Goal: Information Seeking & Learning: Learn about a topic

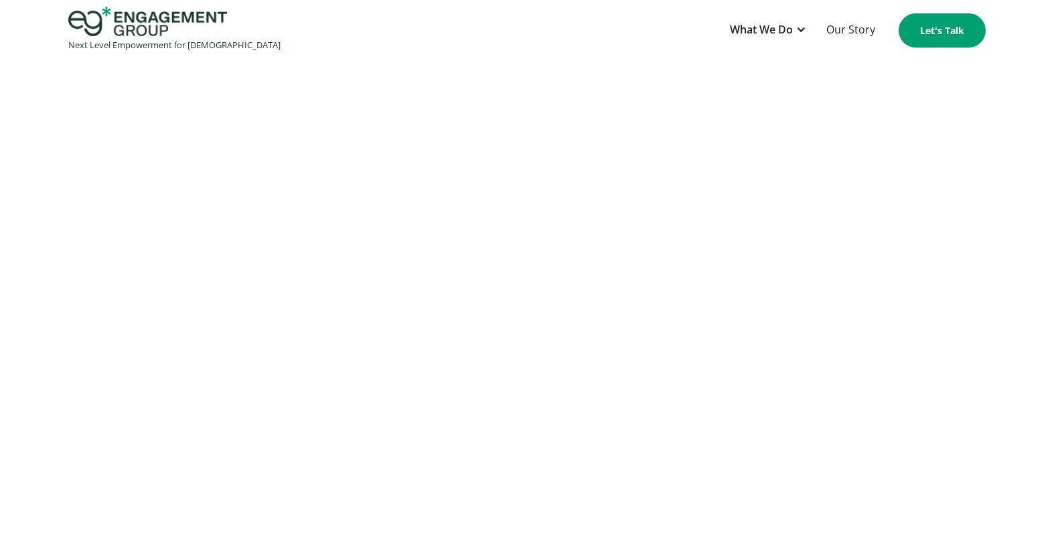
scroll to position [1491, 0]
click at [796, 29] on div "What We Do" at bounding box center [768, 30] width 90 height 33
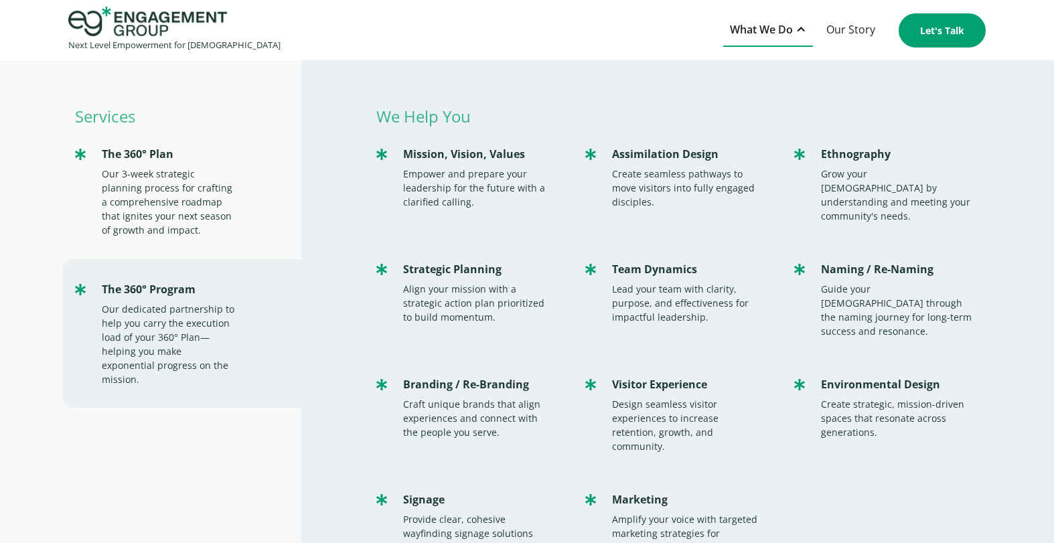
click at [796, 29] on div "What We Do" at bounding box center [768, 30] width 90 height 33
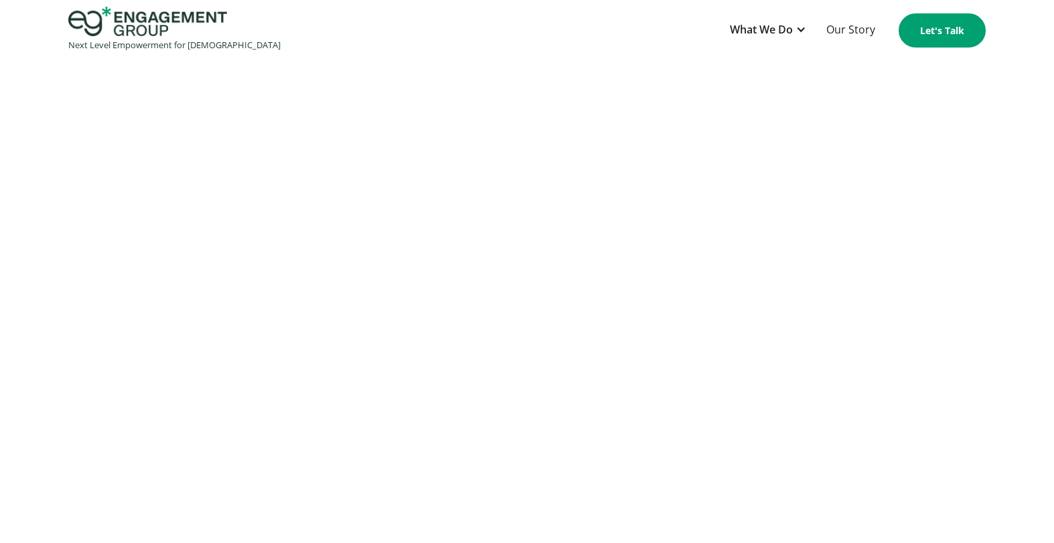
click at [785, 48] on div "Next Level Empowerment for Churches What We Do Services The 360° Plan Our 3-wee…" at bounding box center [527, 31] width 1054 height 48
click at [792, 29] on div "What We Do" at bounding box center [761, 30] width 63 height 18
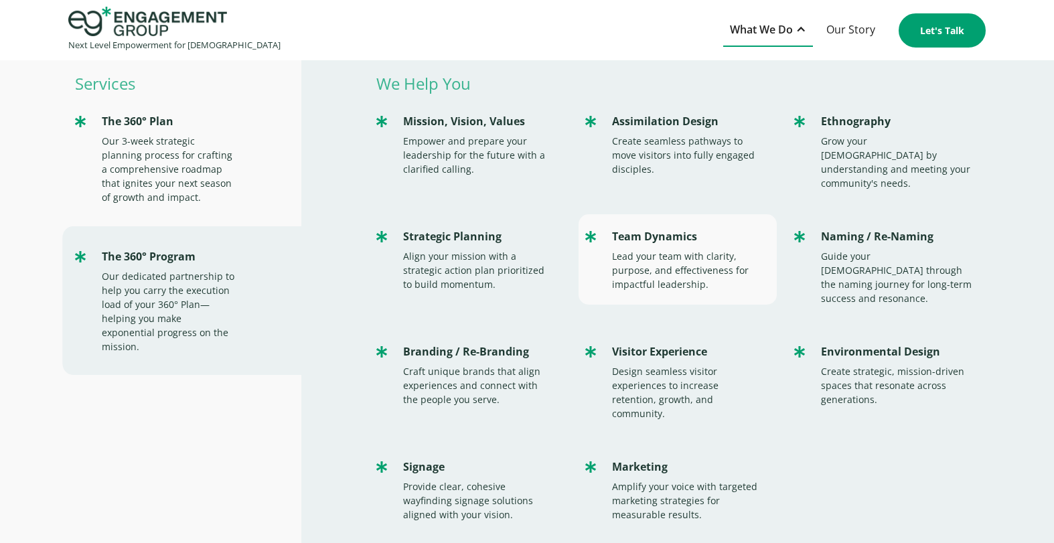
scroll to position [43, 0]
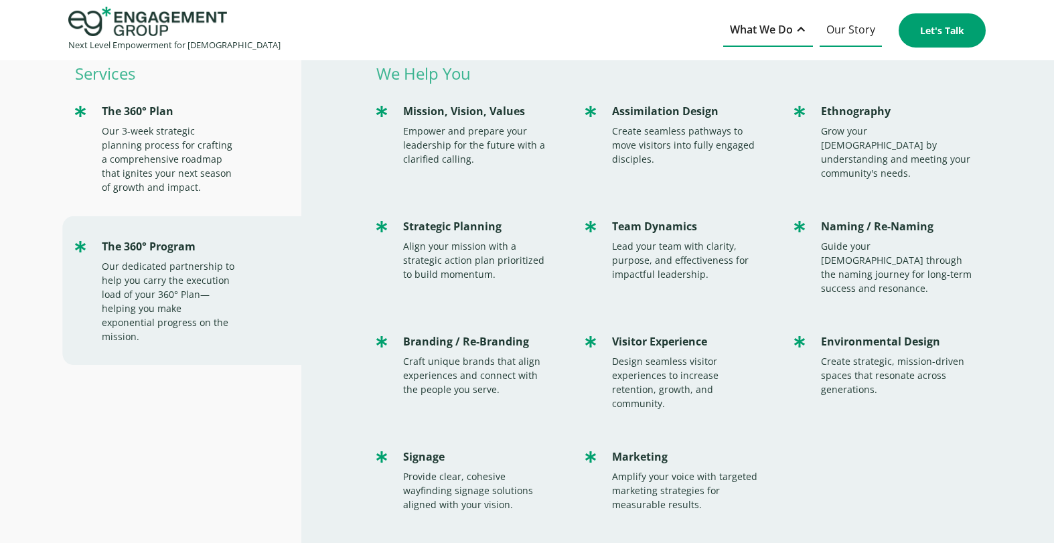
click at [837, 31] on link "Our Story" at bounding box center [851, 30] width 62 height 33
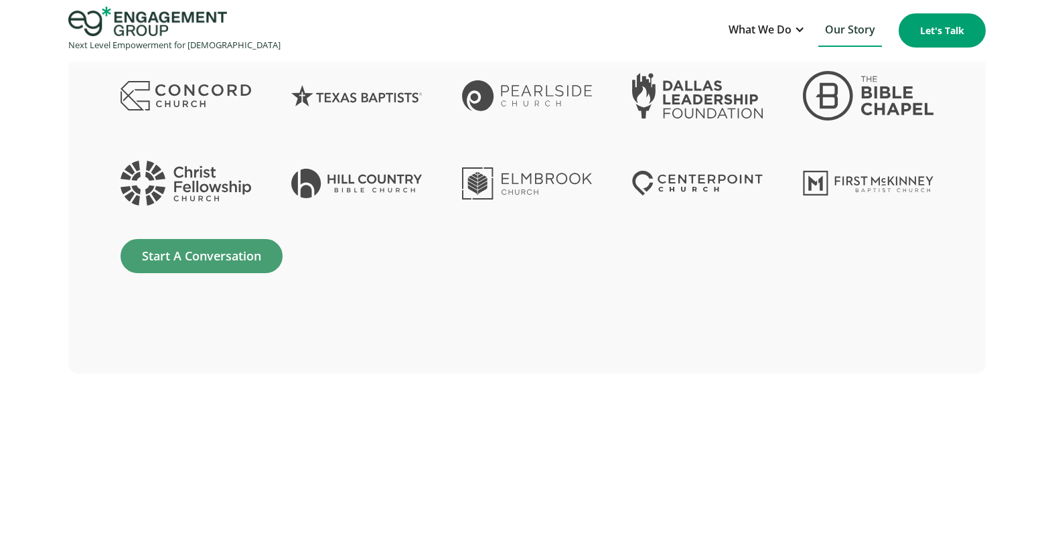
scroll to position [3329, 0]
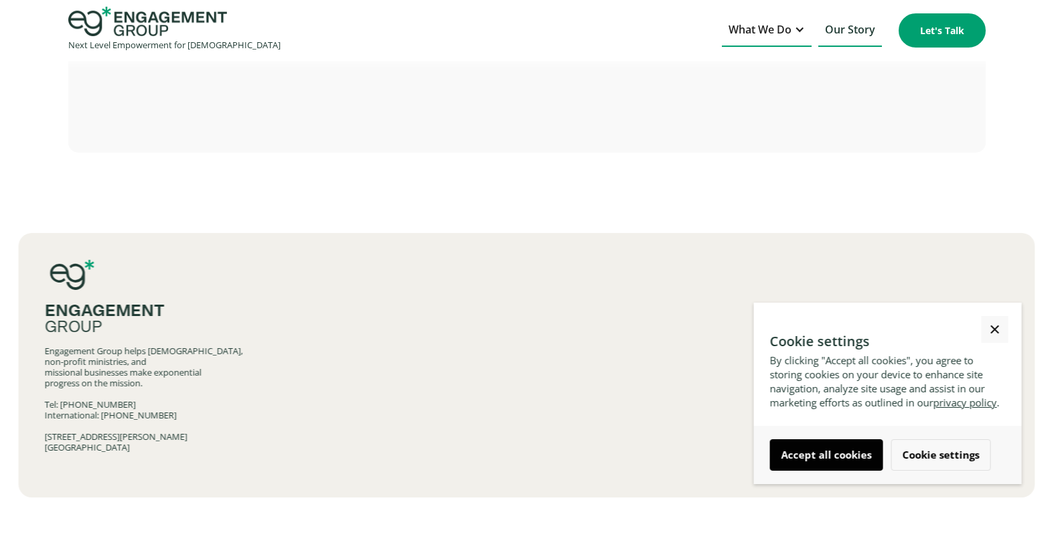
click at [771, 36] on div "What We Do" at bounding box center [760, 30] width 63 height 18
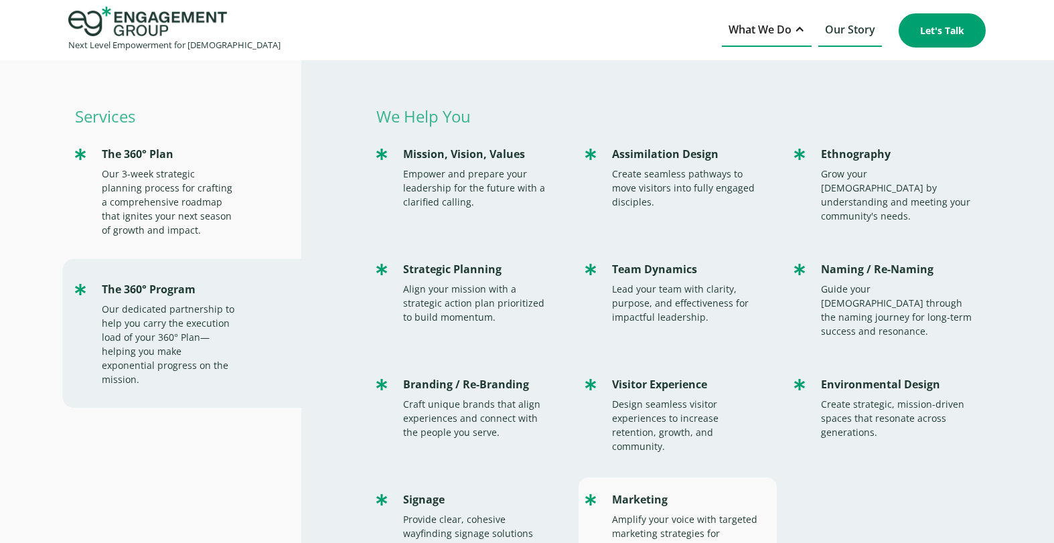
click at [714, 512] on div "Amplify your voice with targeted marketing strategies for measurable results." at bounding box center [687, 533] width 151 height 42
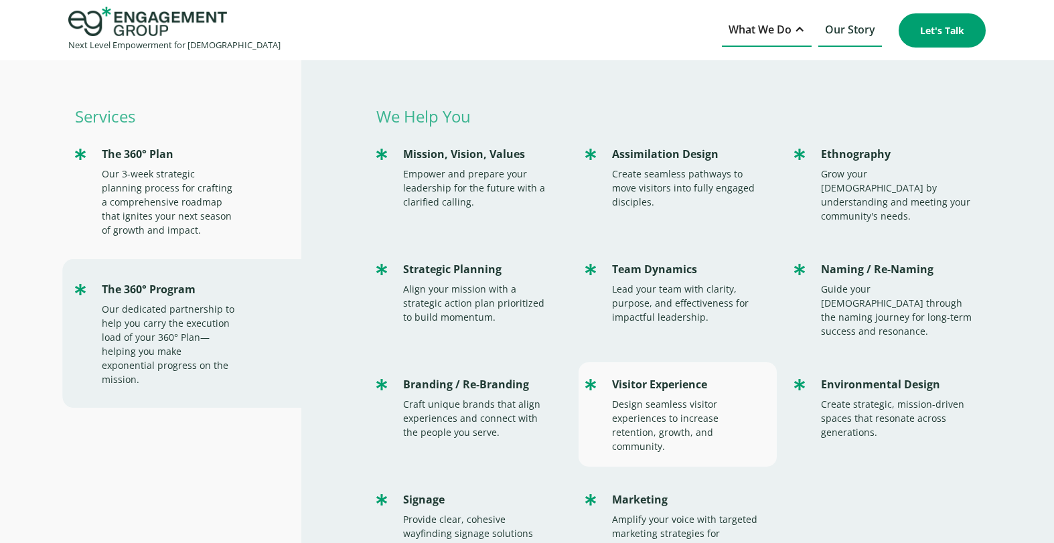
scroll to position [35, 0]
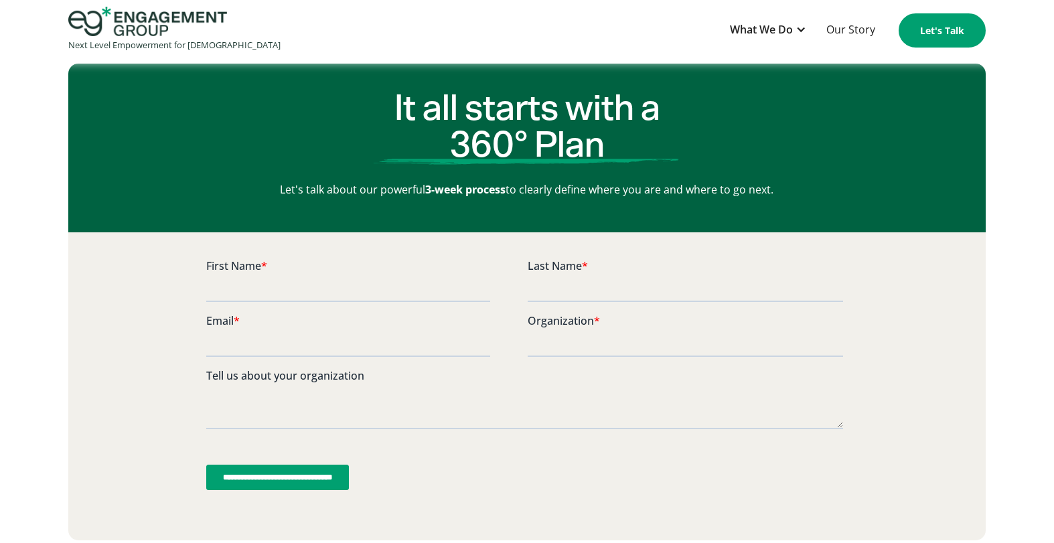
scroll to position [3441, 0]
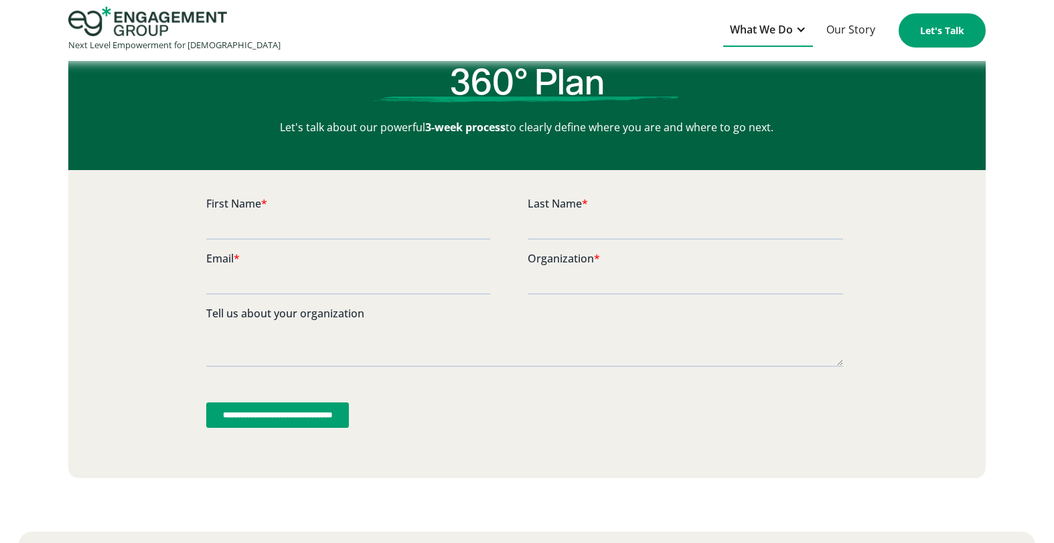
click at [796, 30] on div "What We Do" at bounding box center [768, 30] width 90 height 33
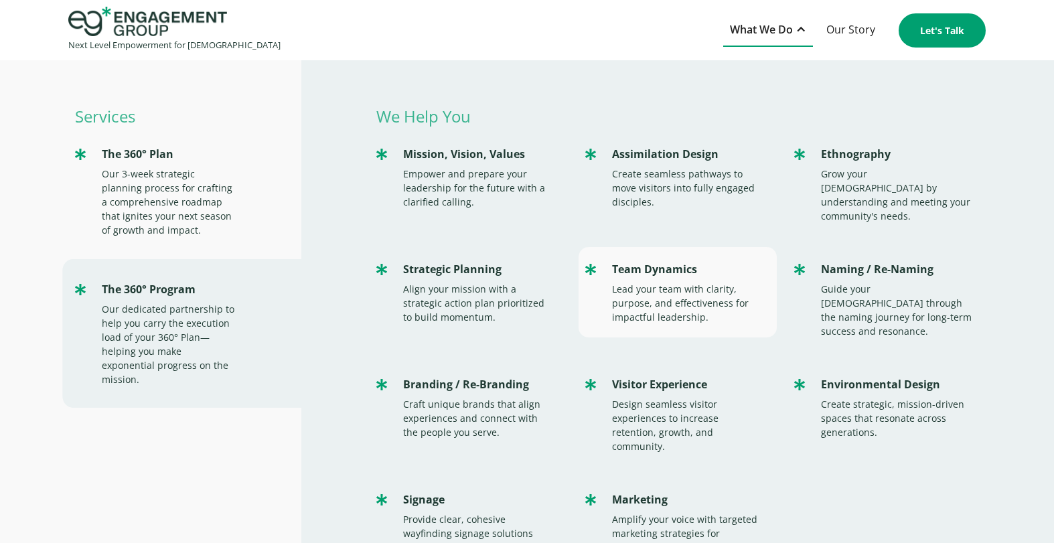
scroll to position [3, 0]
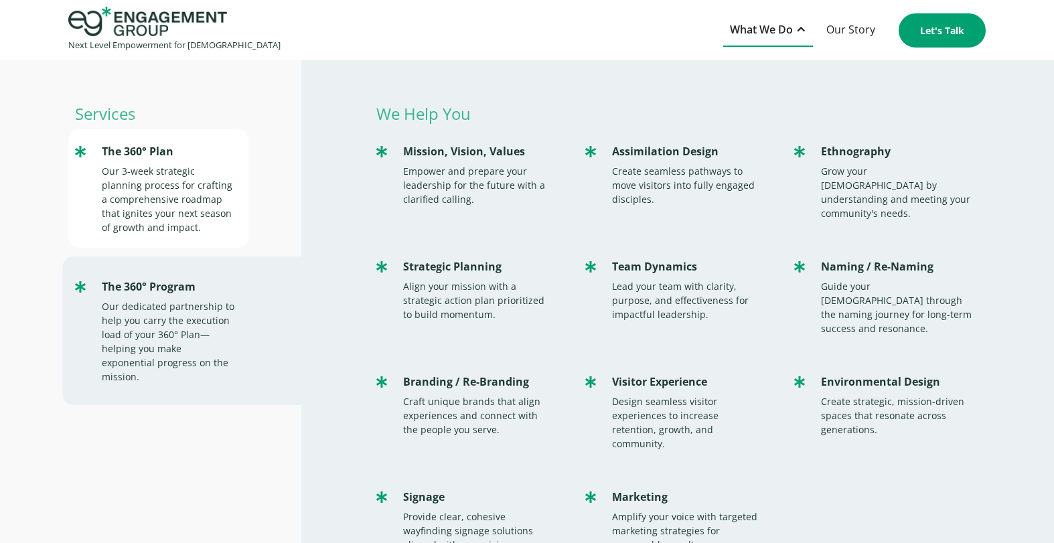
click at [155, 150] on div "The 360° Plan" at bounding box center [168, 152] width 133 height 18
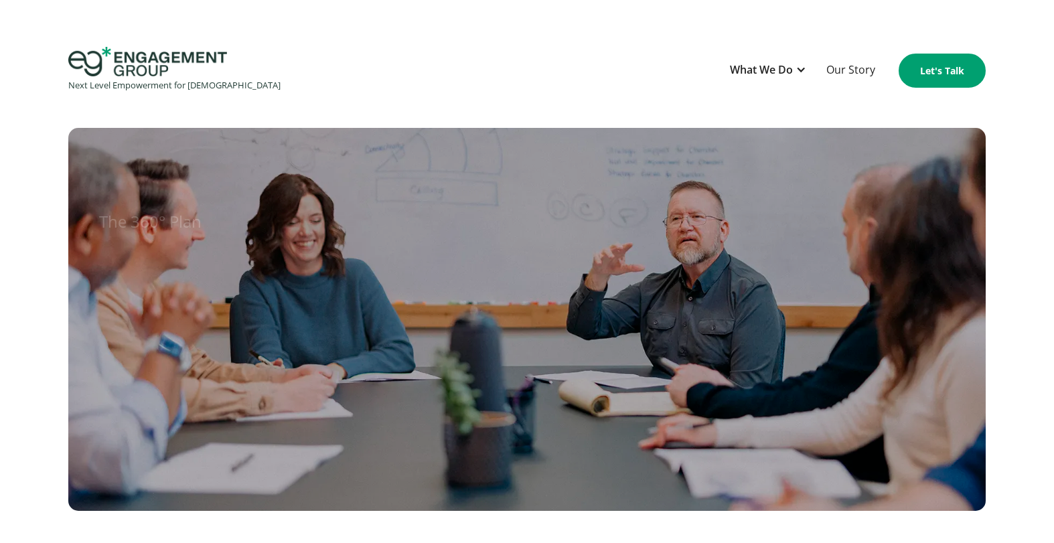
click at [167, 72] on img "home" at bounding box center [147, 61] width 159 height 29
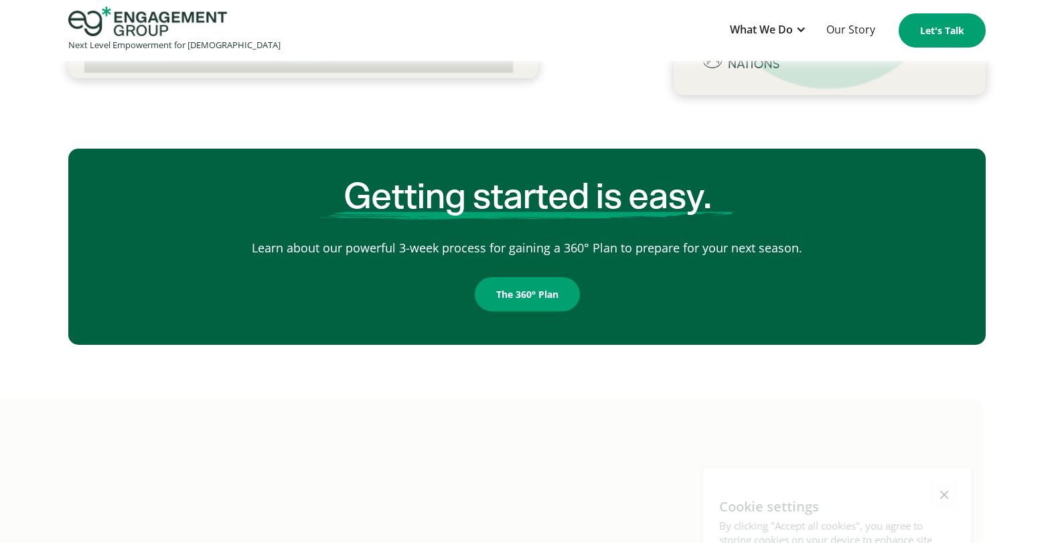
scroll to position [2166, 0]
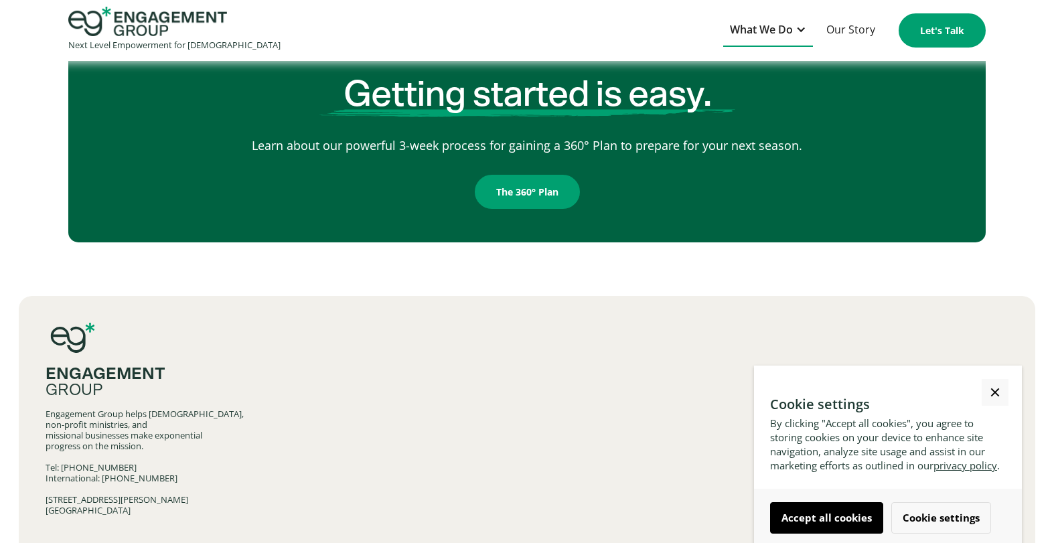
click at [791, 30] on div "What We Do" at bounding box center [761, 30] width 63 height 18
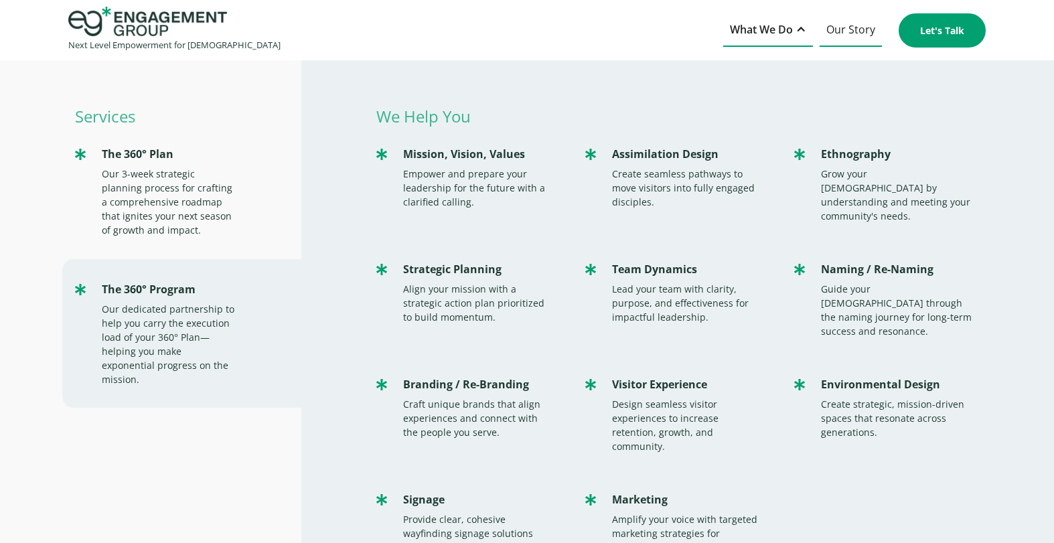
click at [851, 29] on link "Our Story" at bounding box center [851, 30] width 62 height 33
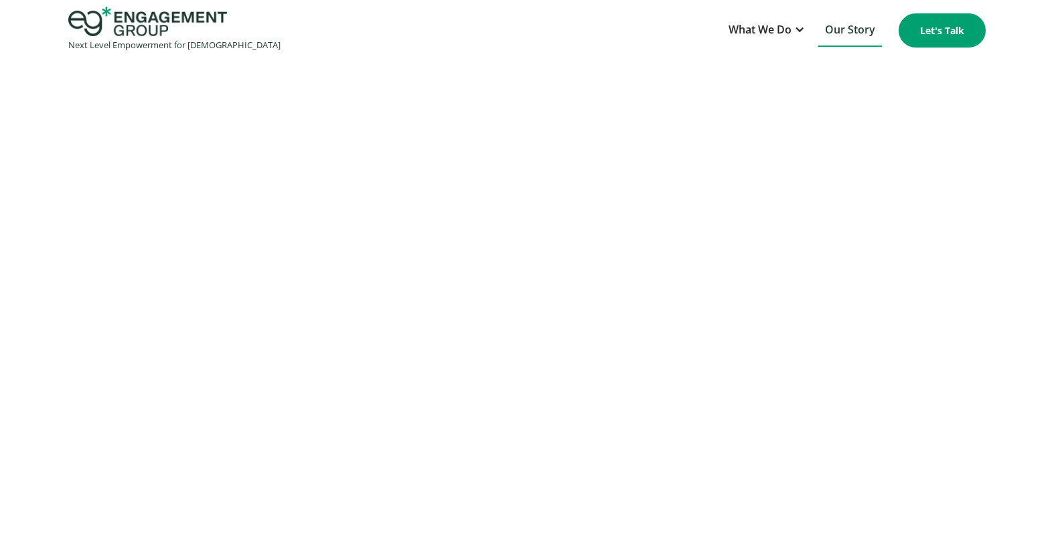
scroll to position [1178, 0]
click at [784, 38] on div "What We Do" at bounding box center [760, 30] width 63 height 18
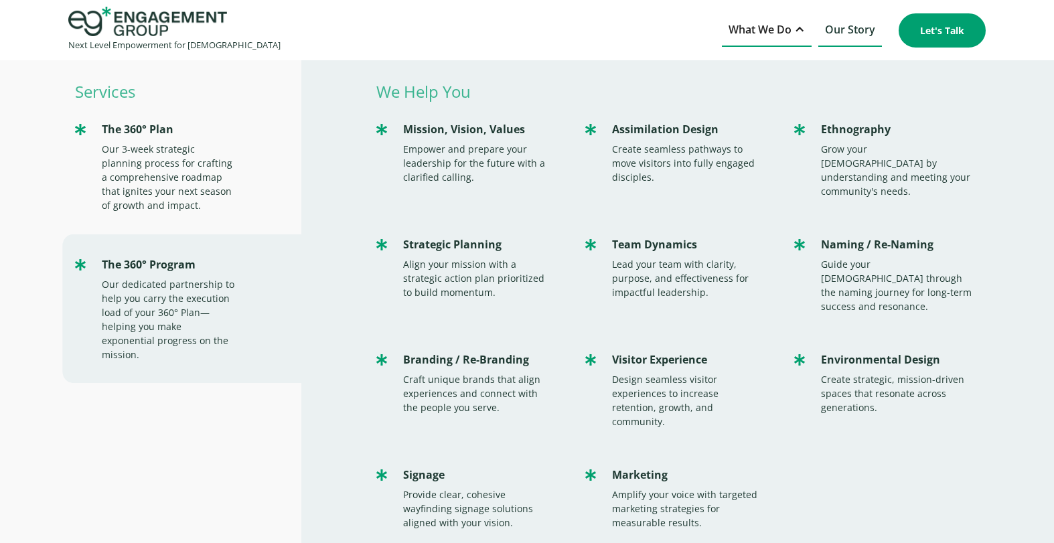
scroll to position [43, 0]
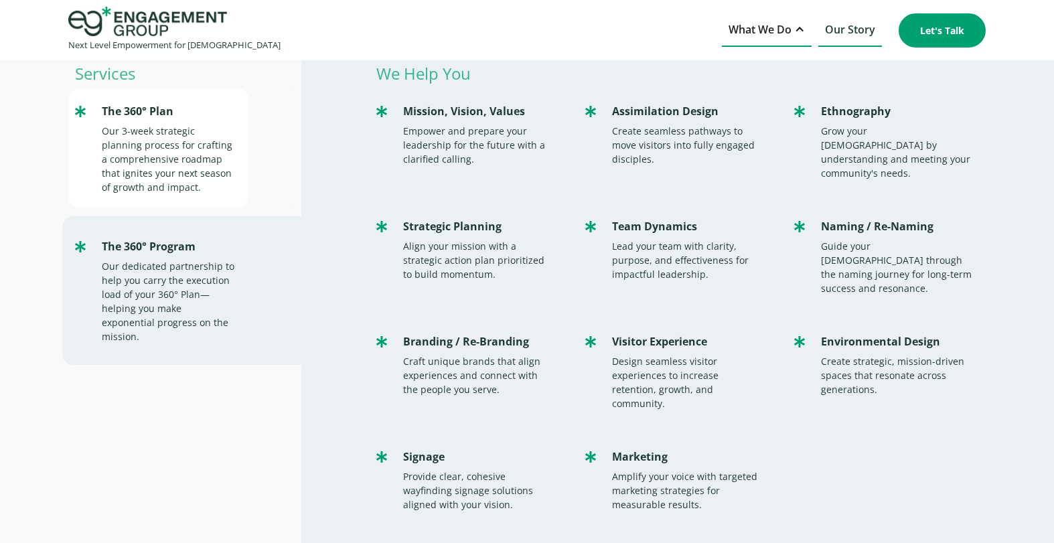
click at [214, 167] on div "Our 3-week strategic planning process for crafting a comprehensive roadmap that…" at bounding box center [168, 159] width 133 height 70
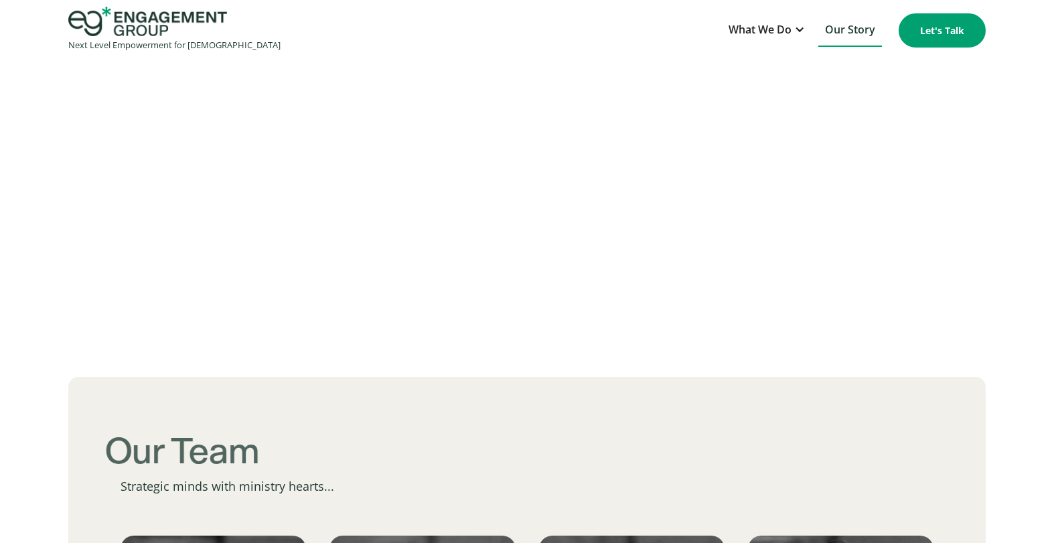
scroll to position [1178, 0]
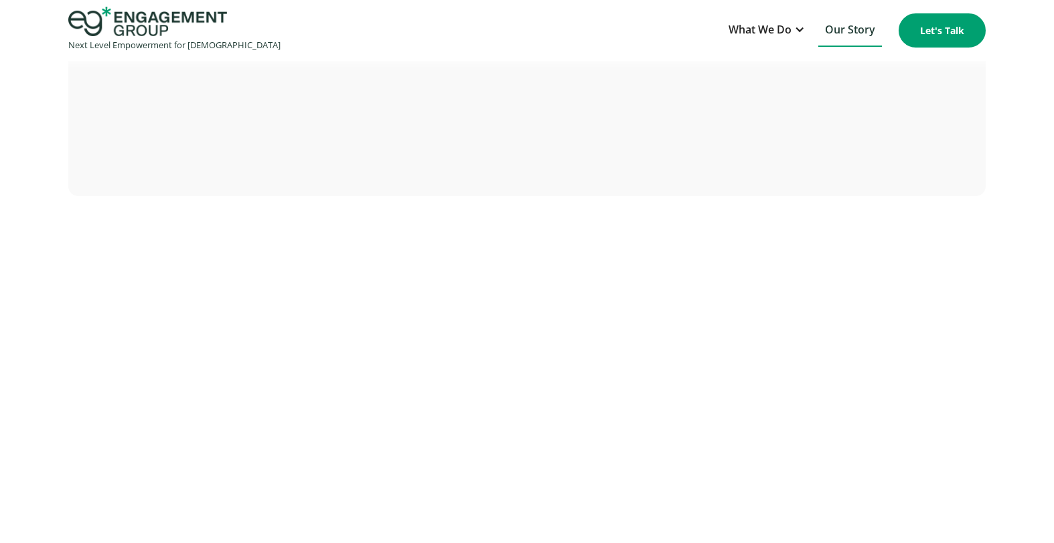
scroll to position [3329, 0]
